Goal: Check status: Check status

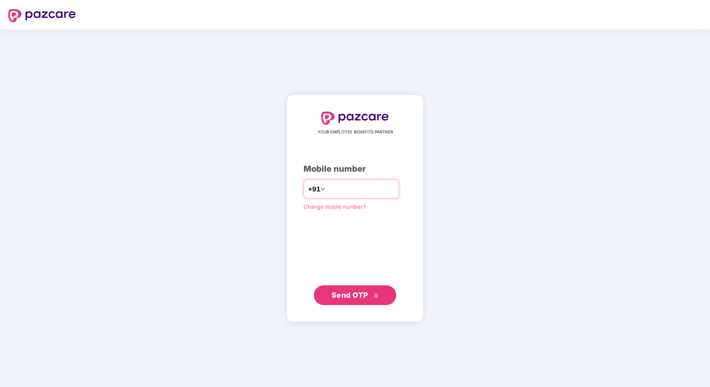
click at [340, 194] on input "number" at bounding box center [361, 188] width 68 height 13
type input "**********"
click at [354, 295] on span "Send OTP" at bounding box center [350, 295] width 37 height 9
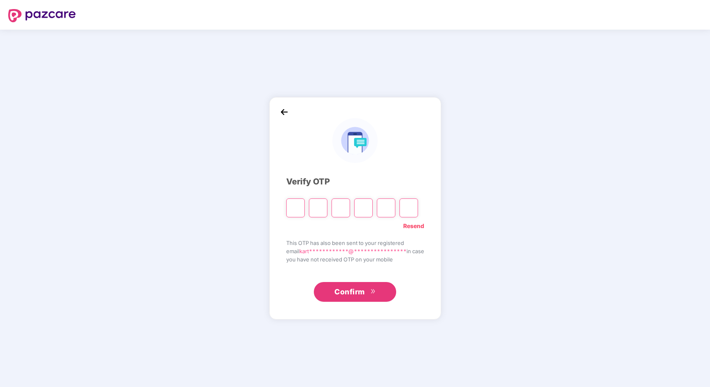
type input "*"
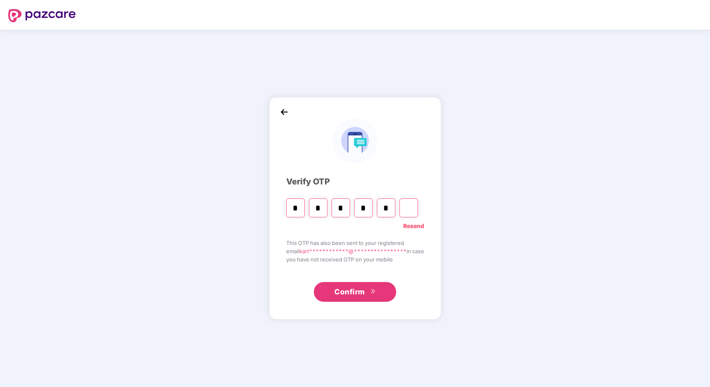
type input "*"
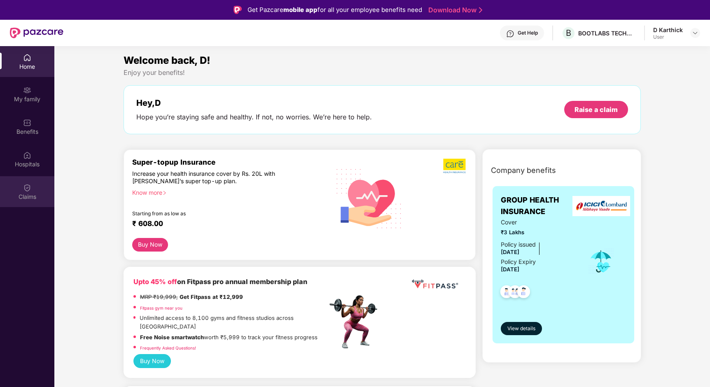
click at [28, 194] on div "Claims" at bounding box center [27, 197] width 54 height 8
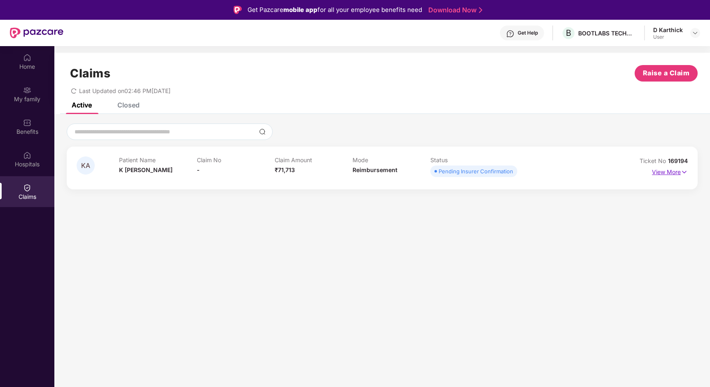
click at [685, 172] on img at bounding box center [684, 172] width 7 height 9
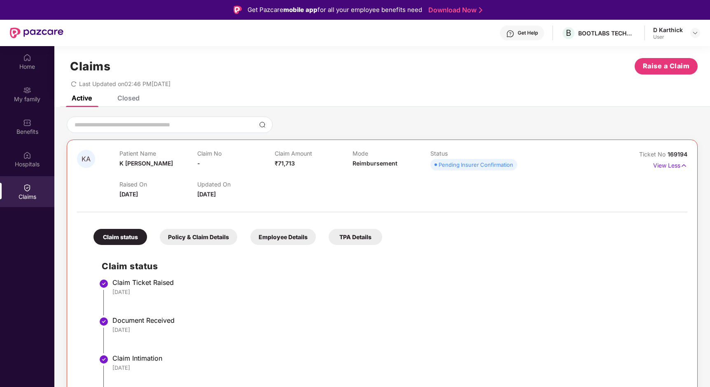
scroll to position [46, 0]
